Goal: Check status: Check status

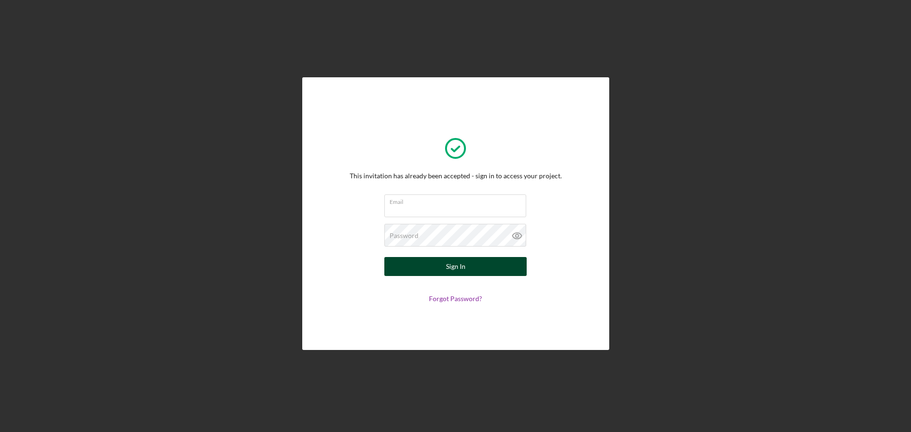
type input "[EMAIL_ADDRESS][DOMAIN_NAME]"
click at [460, 263] on div "Sign In" at bounding box center [455, 266] width 19 height 19
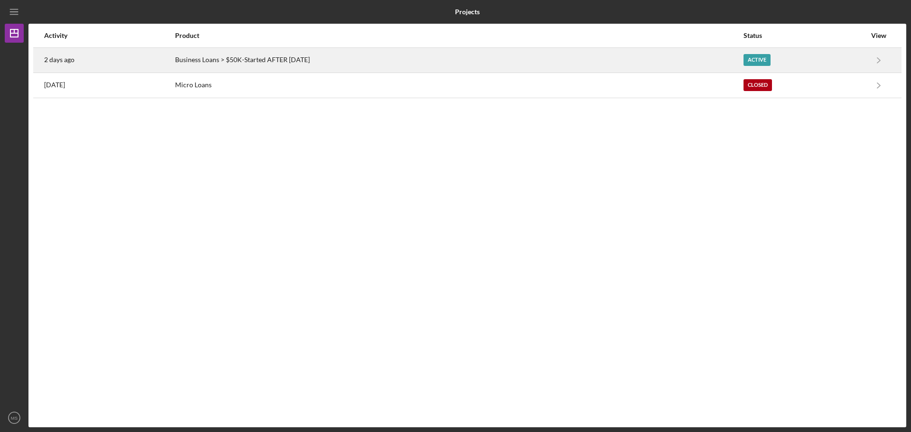
click at [300, 57] on div "Business Loans > $50K-Started AFTER [DATE]" at bounding box center [459, 60] width 568 height 24
click at [764, 61] on div "Active" at bounding box center [757, 60] width 27 height 12
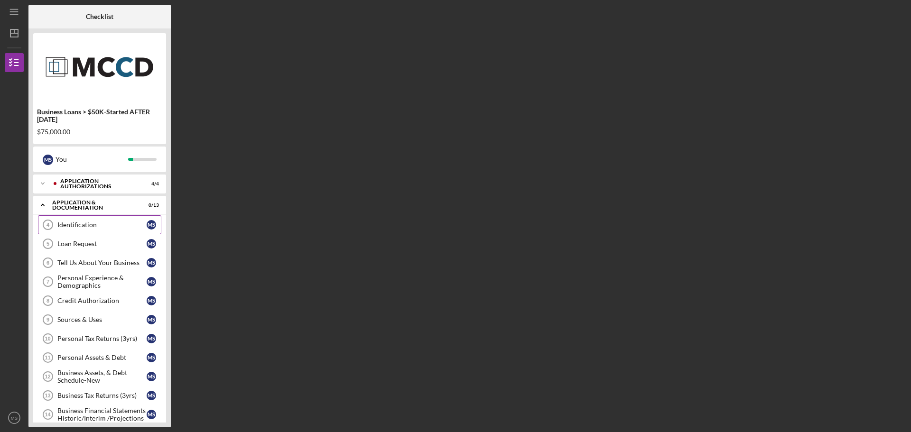
click at [128, 218] on link "Identification 4 Identification M S" at bounding box center [99, 224] width 123 height 19
